Goal: Task Accomplishment & Management: Use online tool/utility

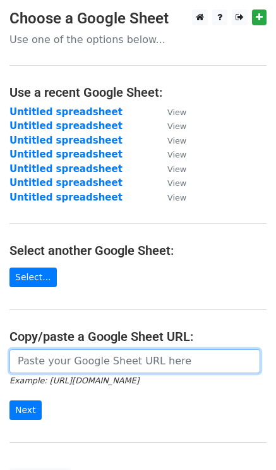
click at [52, 366] on input "url" at bounding box center [134, 361] width 251 height 24
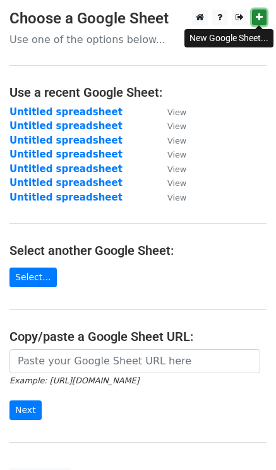
click at [259, 9] on link at bounding box center [259, 17] width 15 height 16
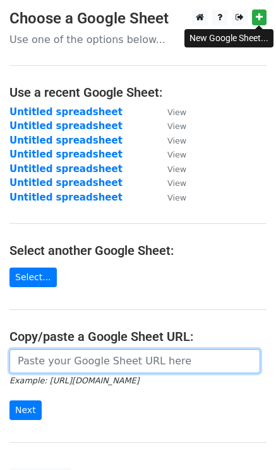
click at [61, 358] on input "url" at bounding box center [134, 361] width 251 height 24
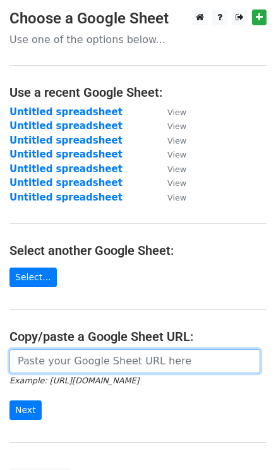
paste input "https://docs.google.com/spreadsheets/d/1oGl_sDgGT9vKNWSz-ztmp9v9ktd2nc_e5r_znG7…"
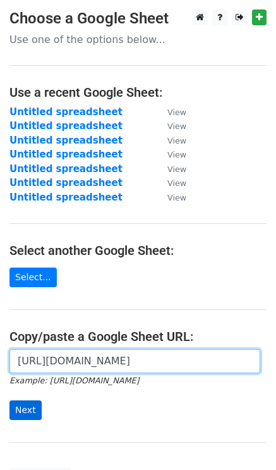
type input "https://docs.google.com/spreadsheets/d/1oGl_sDgGT9vKNWSz-ztmp9v9ktd2nc_e5r_znG7…"
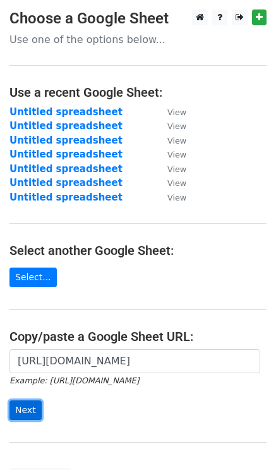
scroll to position [0, 0]
click at [19, 403] on input "Next" at bounding box center [25, 410] width 32 height 20
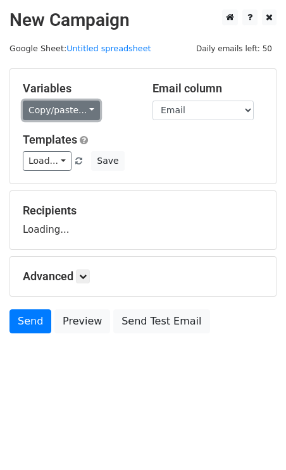
click at [51, 104] on link "Copy/paste..." at bounding box center [61, 111] width 77 height 20
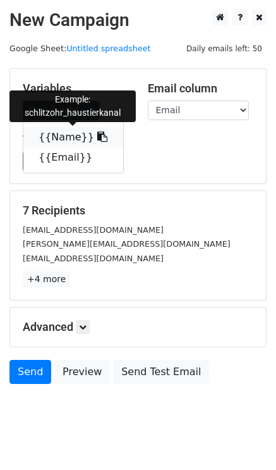
click at [54, 140] on link "{{Name}}" at bounding box center [73, 137] width 100 height 20
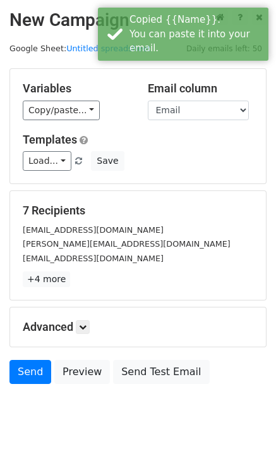
click at [149, 162] on div "Load... No templates saved Save" at bounding box center [138, 161] width 250 height 20
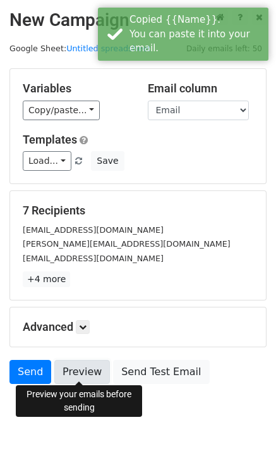
click at [86, 370] on link "Preview" at bounding box center [82, 372] width 56 height 24
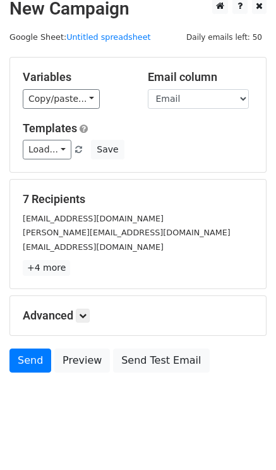
scroll to position [18, 0]
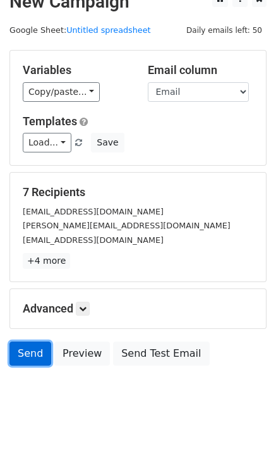
click at [33, 350] on link "Send" at bounding box center [30, 353] width 42 height 24
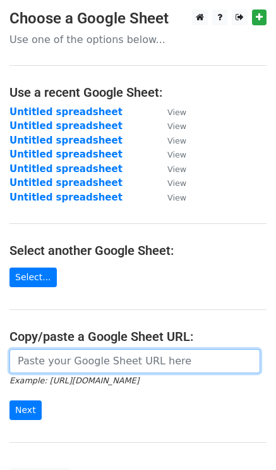
click at [52, 362] on input "url" at bounding box center [134, 361] width 251 height 24
click at [29, 364] on input "url" at bounding box center [134, 361] width 251 height 24
paste input "https://docs.google.com/spreadsheets/d/1oGl_sDgGT9vKNWSz-ztmp9v9ktd2nc_e5r_znG7…"
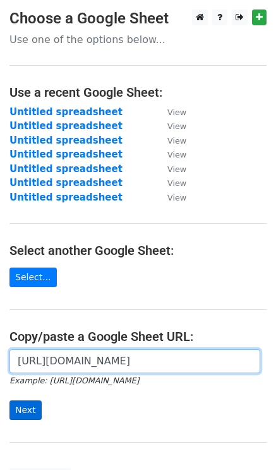
type input "https://docs.google.com/spreadsheets/d/1oGl_sDgGT9vKNWSz-ztmp9v9ktd2nc_e5r_znG7…"
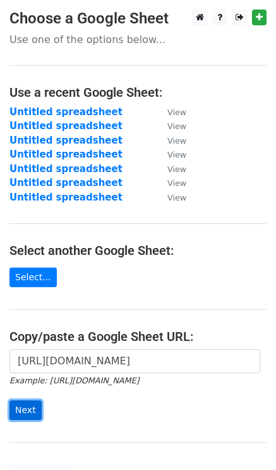
scroll to position [0, 0]
click at [27, 407] on input "Next" at bounding box center [25, 410] width 32 height 20
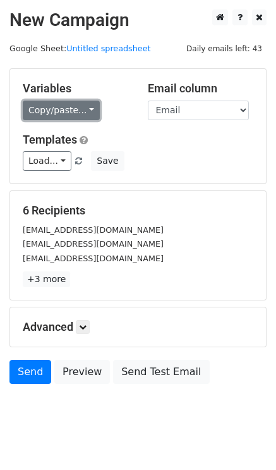
drag, startPoint x: 0, startPoint y: 0, endPoint x: 63, endPoint y: 113, distance: 129.6
click at [63, 113] on link "Copy/paste..." at bounding box center [61, 111] width 77 height 20
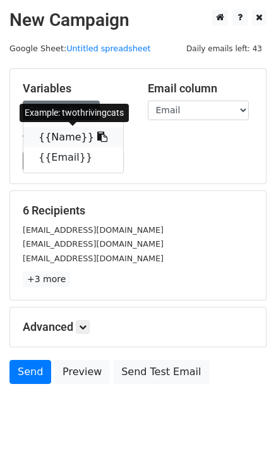
click at [65, 137] on link "{{Name}}" at bounding box center [73, 137] width 100 height 20
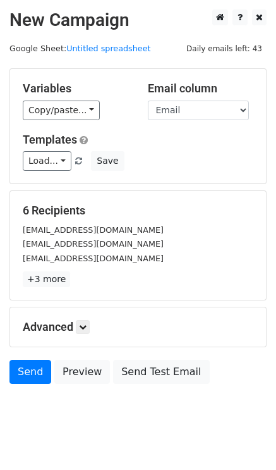
scroll to position [18, 0]
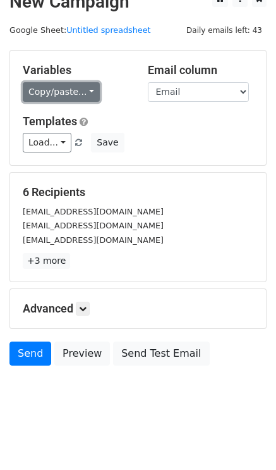
click at [58, 89] on link "Copy/paste..." at bounding box center [61, 92] width 77 height 20
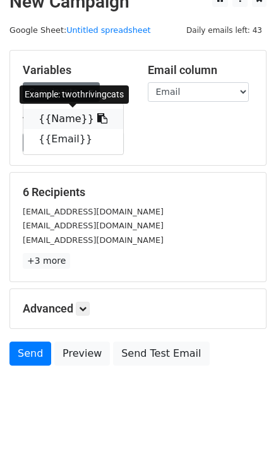
click at [57, 114] on link "{{Name}}" at bounding box center [73, 119] width 100 height 20
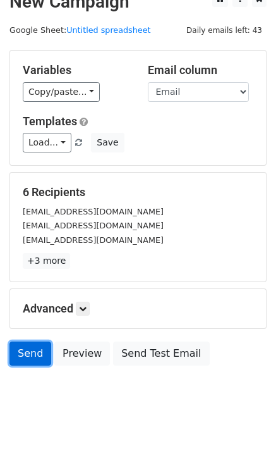
click at [33, 349] on link "Send" at bounding box center [30, 353] width 42 height 24
